Goal: Navigation & Orientation: Find specific page/section

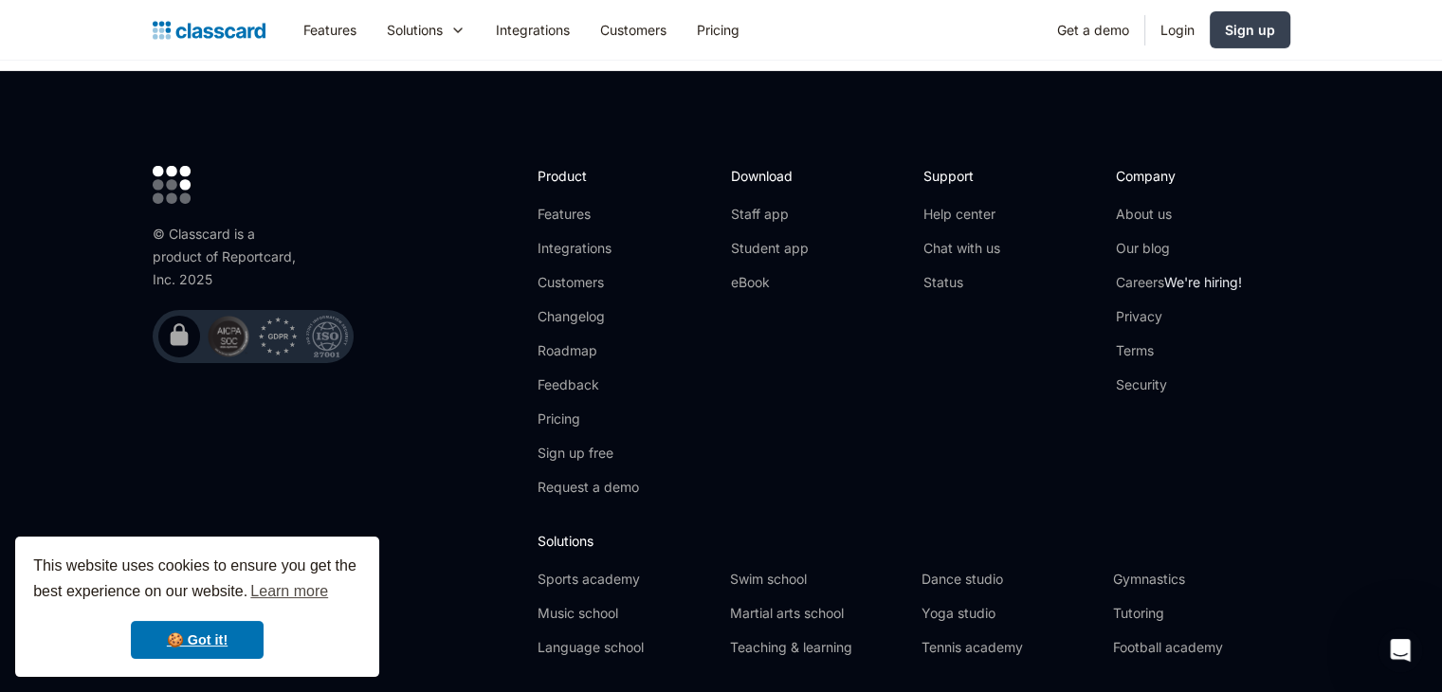
scroll to position [6378, 0]
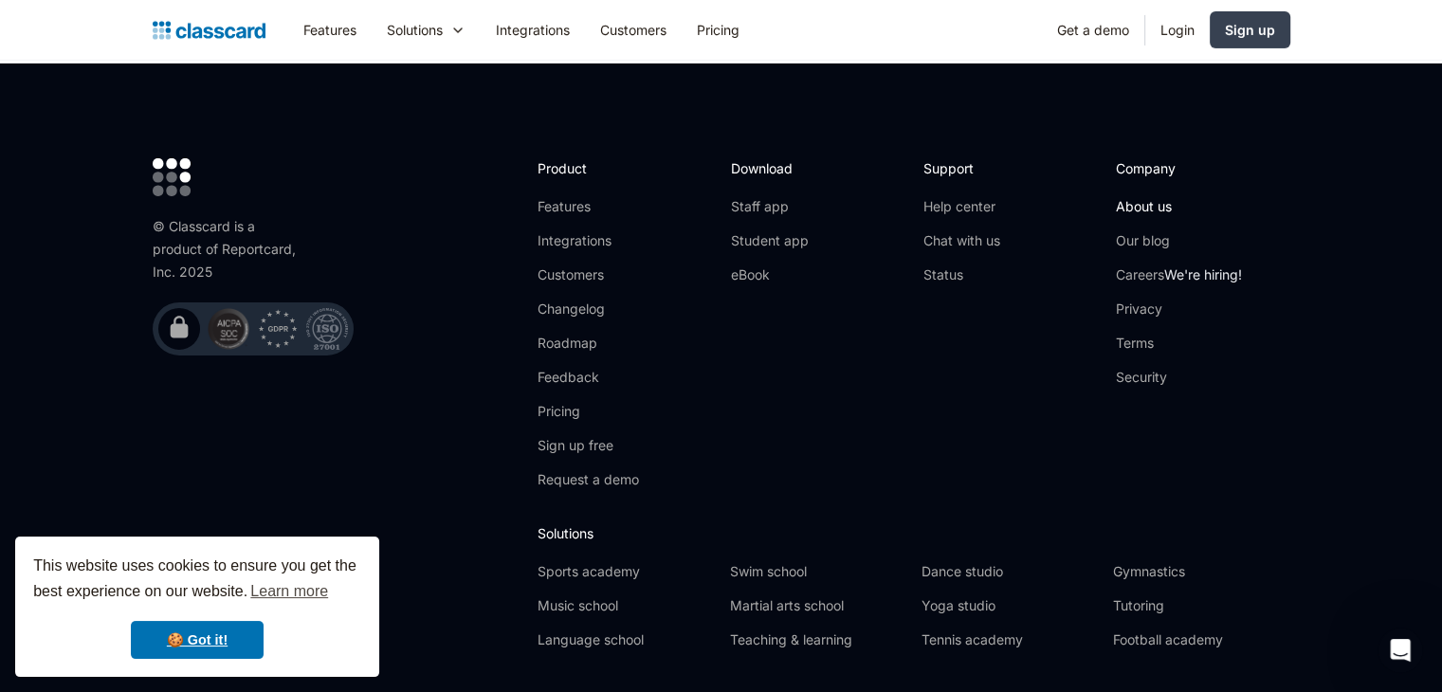
click at [1134, 197] on link "About us" at bounding box center [1179, 206] width 126 height 19
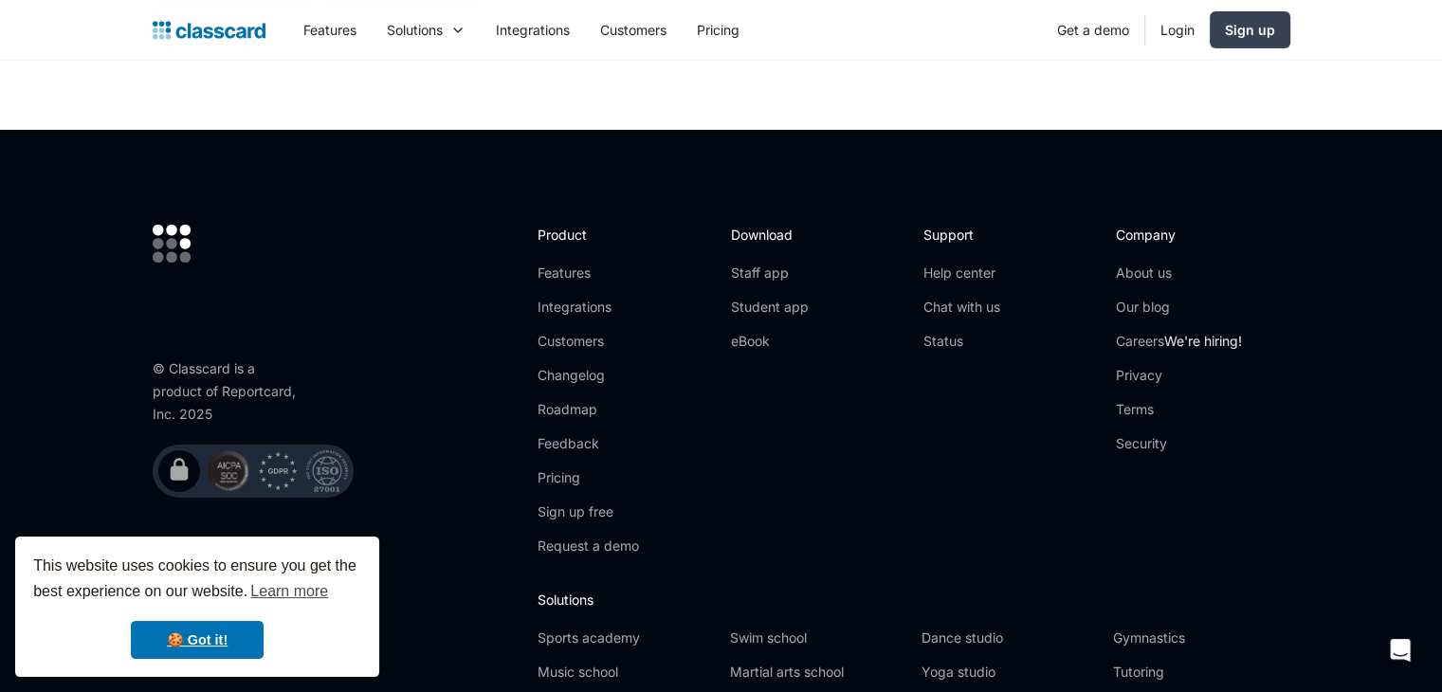
scroll to position [6719, 0]
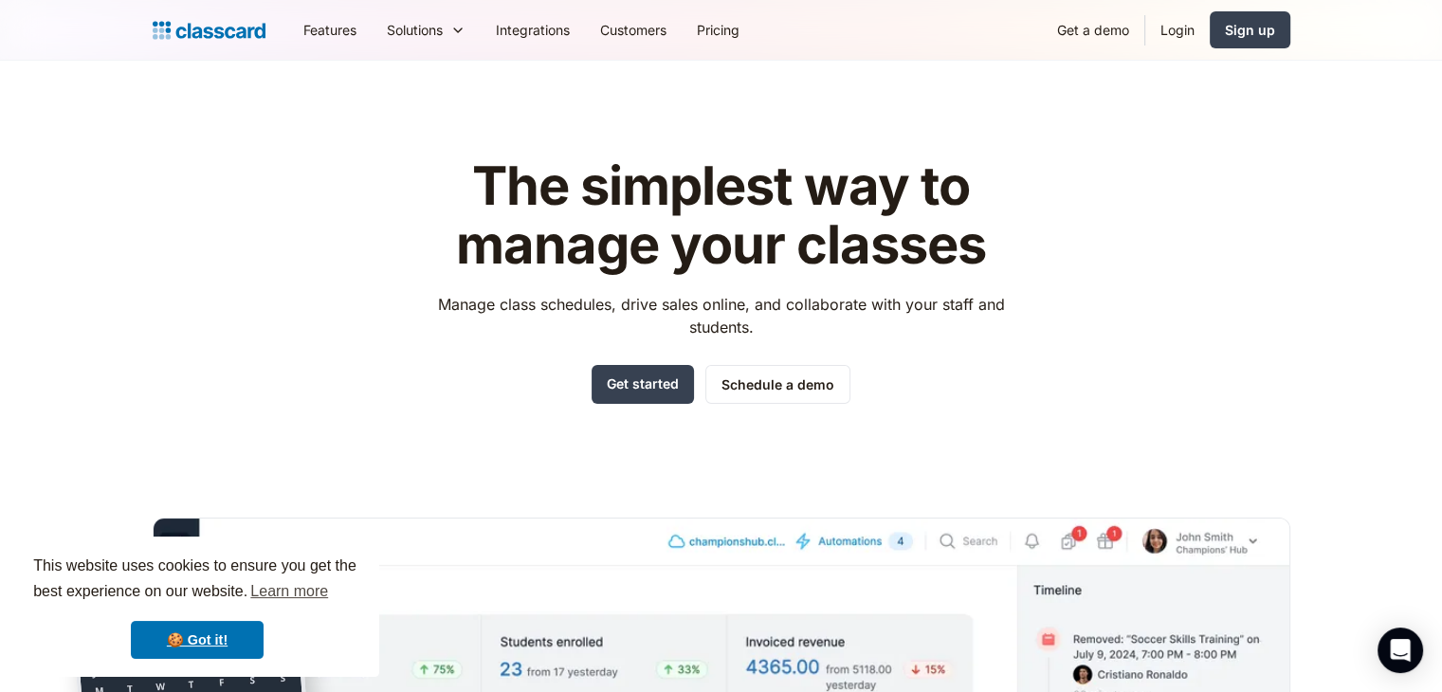
scroll to position [6406, 0]
